Goal: Navigation & Orientation: Find specific page/section

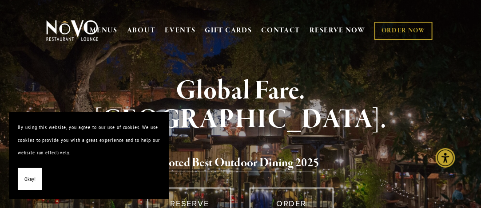
click at [34, 179] on span "Okay!" at bounding box center [29, 179] width 11 height 13
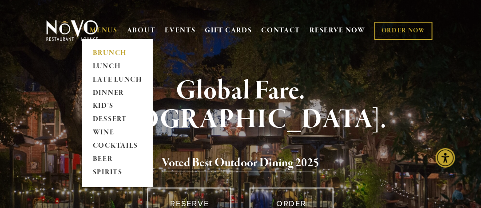
click at [107, 53] on link "BRUNCH" at bounding box center [117, 53] width 55 height 13
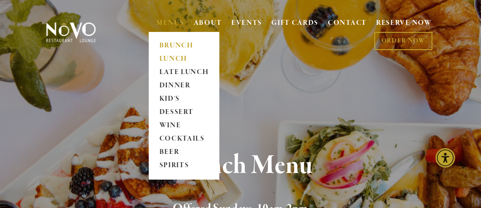
click at [171, 58] on link "LUNCH" at bounding box center [183, 58] width 55 height 13
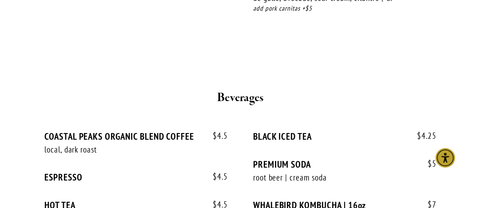
scroll to position [2175, 0]
